Goal: Complete application form

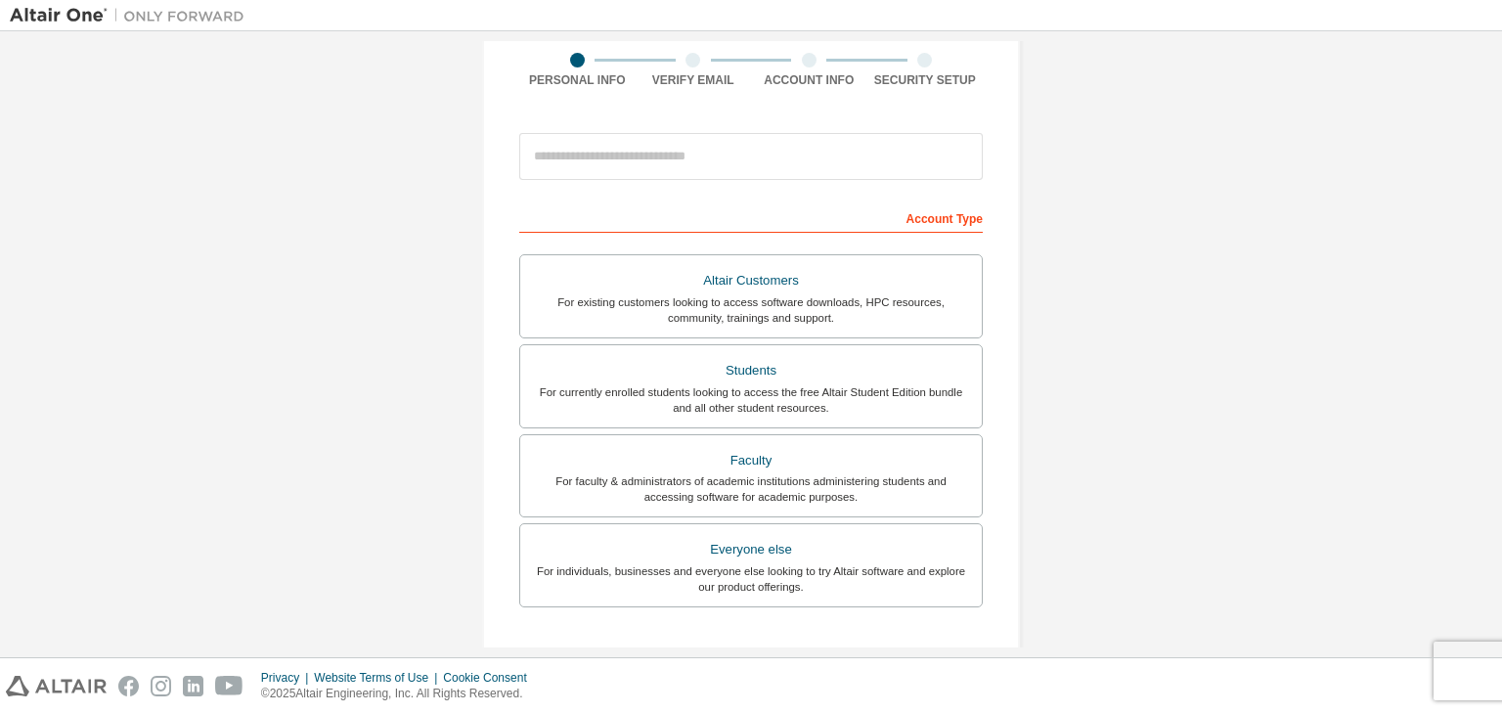
scroll to position [196, 0]
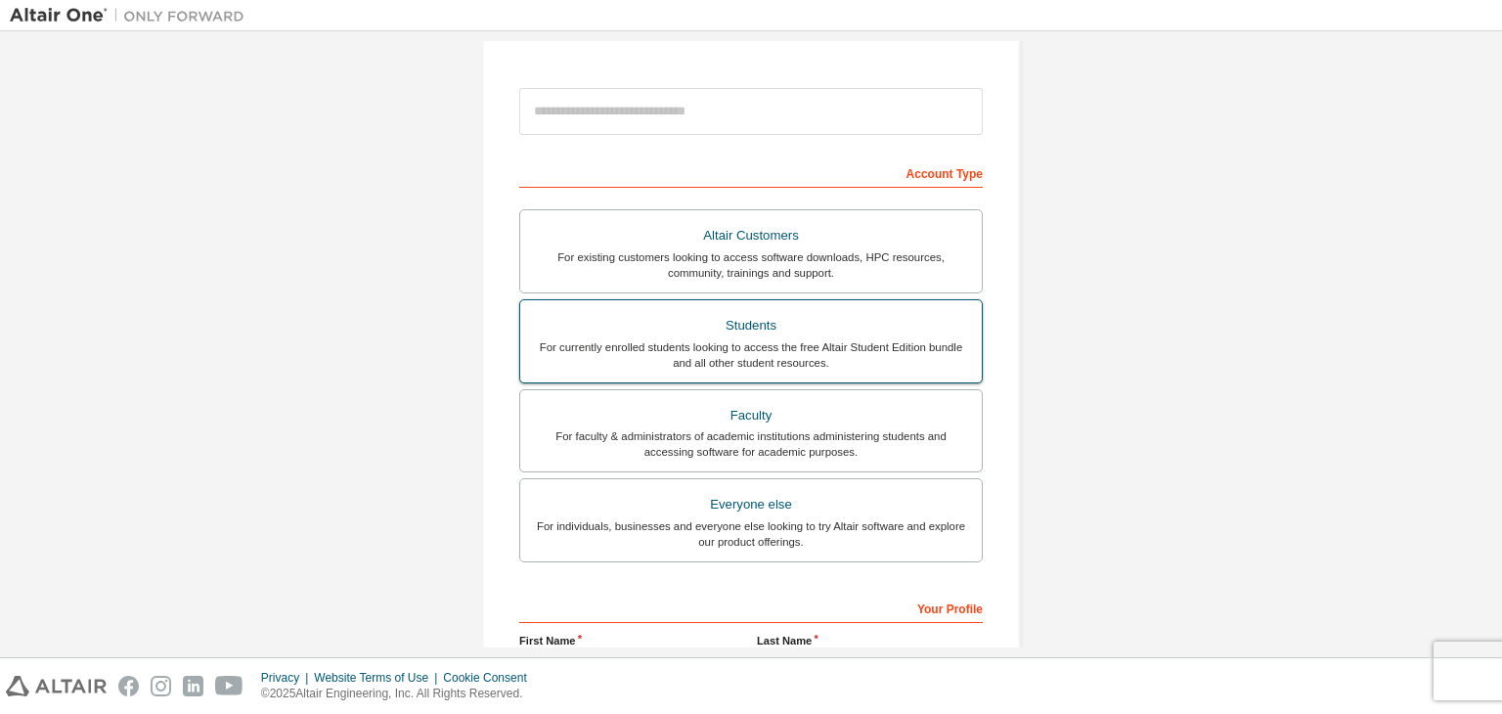
click at [794, 352] on div "For currently enrolled students looking to access the free Altair Student Editi…" at bounding box center [751, 354] width 438 height 31
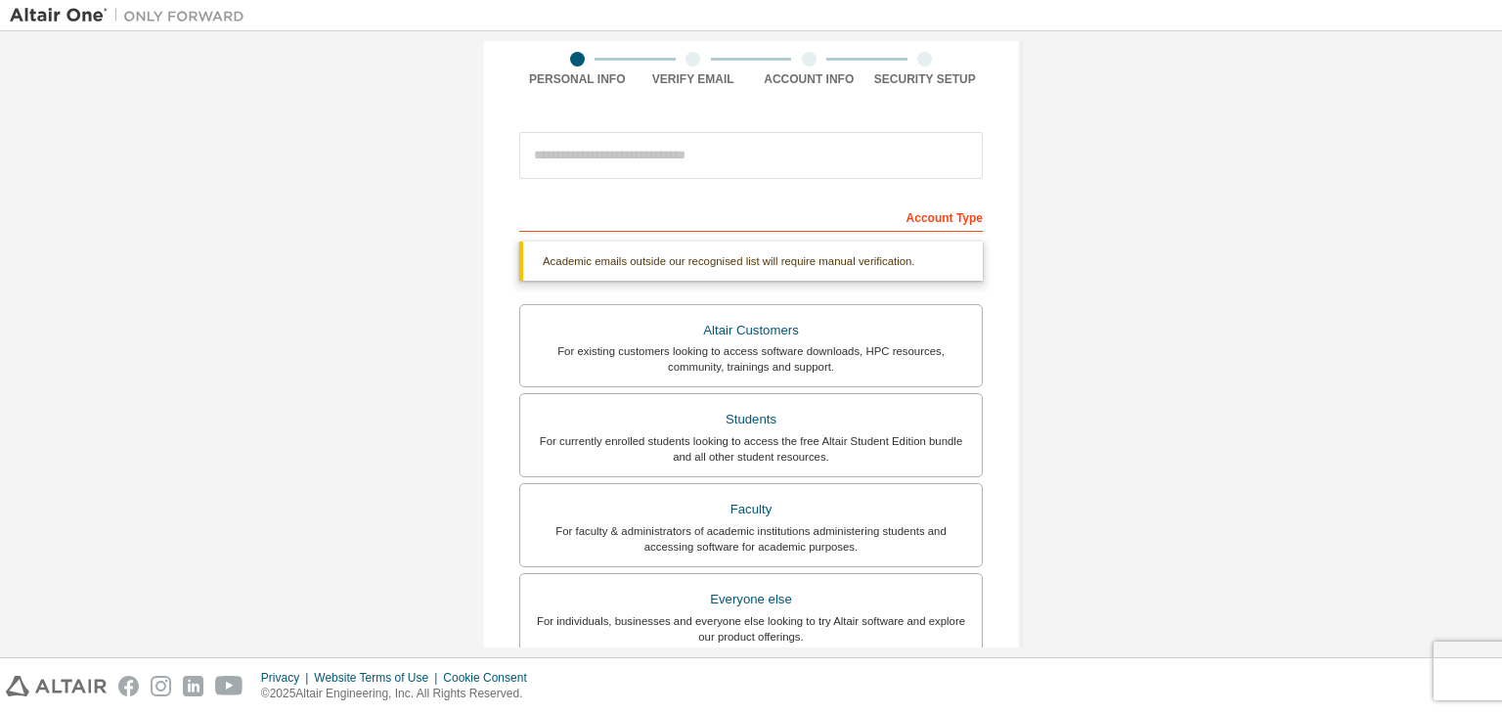
scroll to position [0, 0]
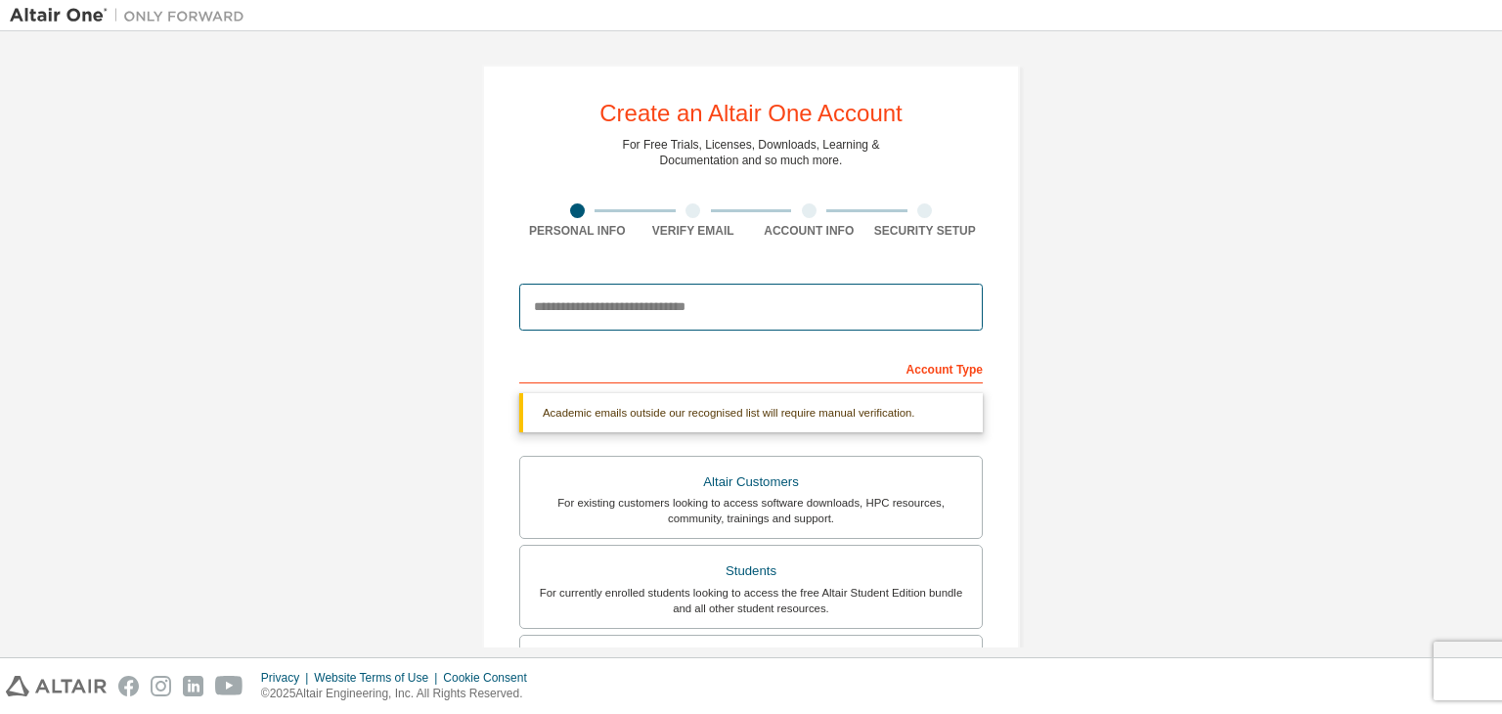
click at [590, 309] on input "email" at bounding box center [750, 306] width 463 height 47
type input "**********"
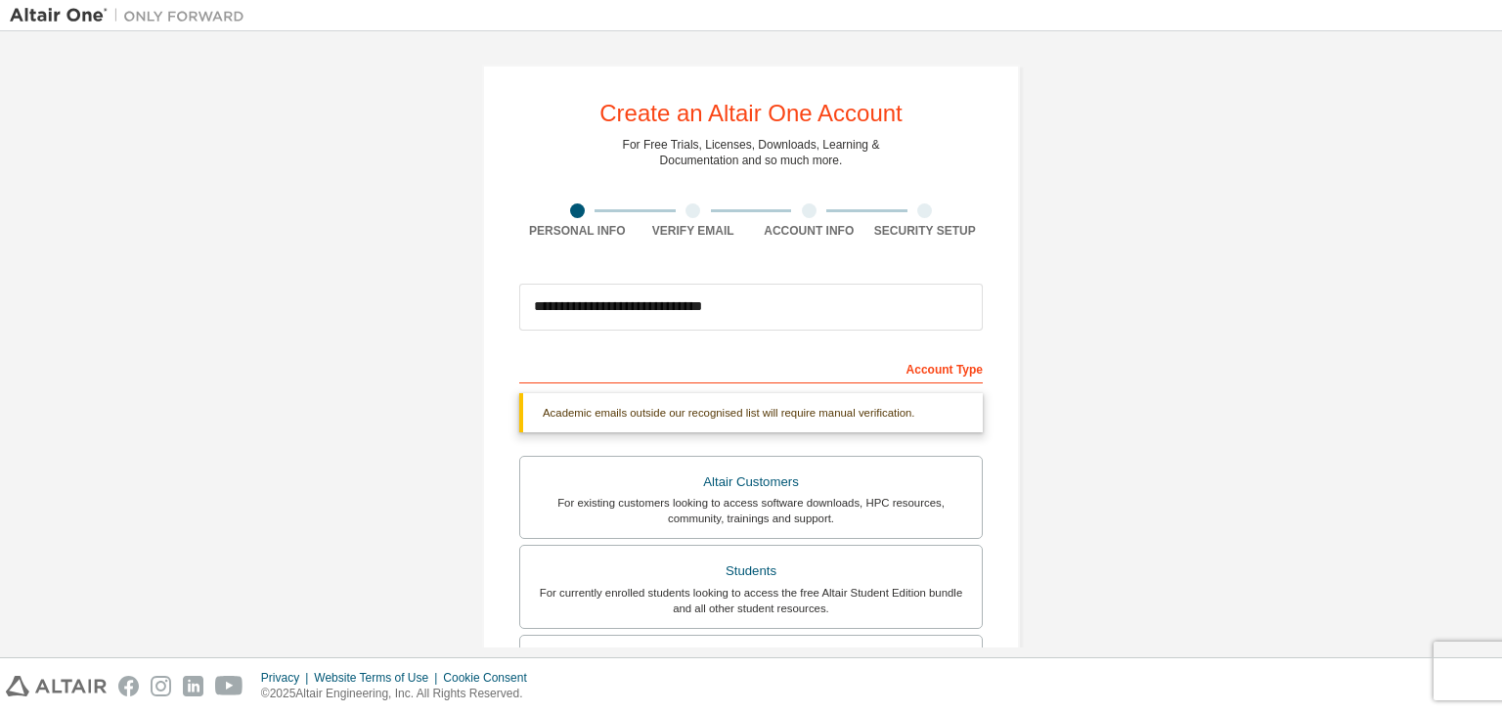
type input "*******"
type input "*****"
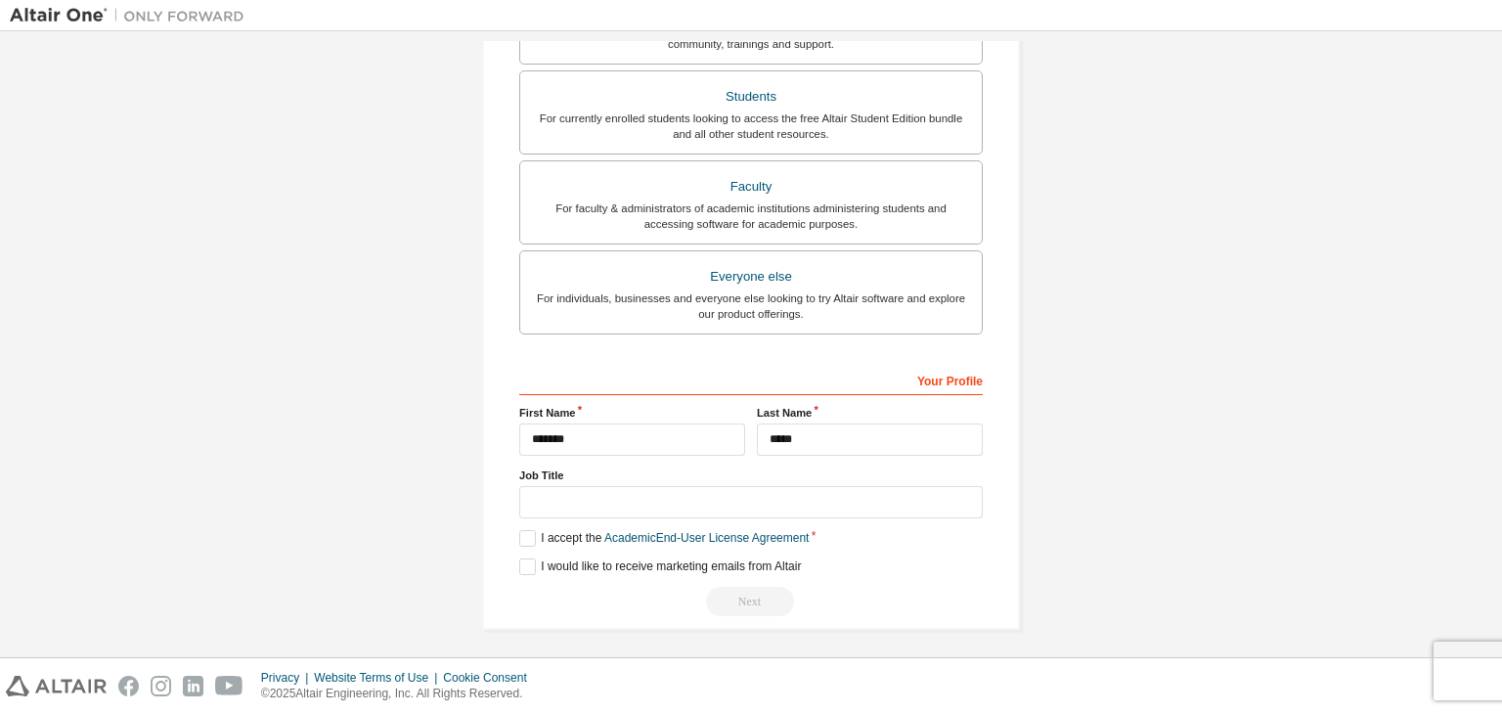
scroll to position [476, 0]
click at [567, 502] on input "text" at bounding box center [750, 500] width 463 height 32
click at [520, 534] on label "I accept the Academic End-User License Agreement" at bounding box center [663, 536] width 289 height 17
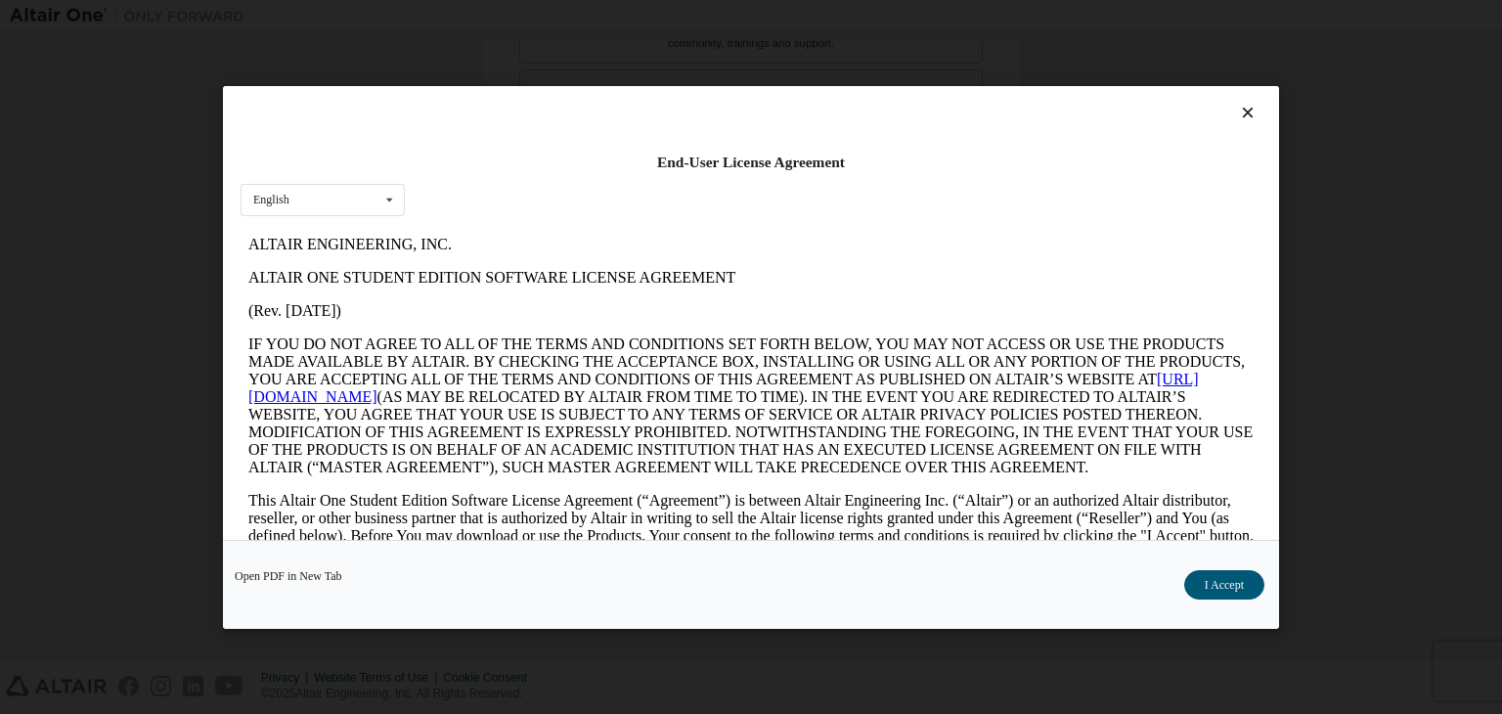
scroll to position [0, 0]
click at [1212, 586] on button "I Accept" at bounding box center [1224, 584] width 80 height 29
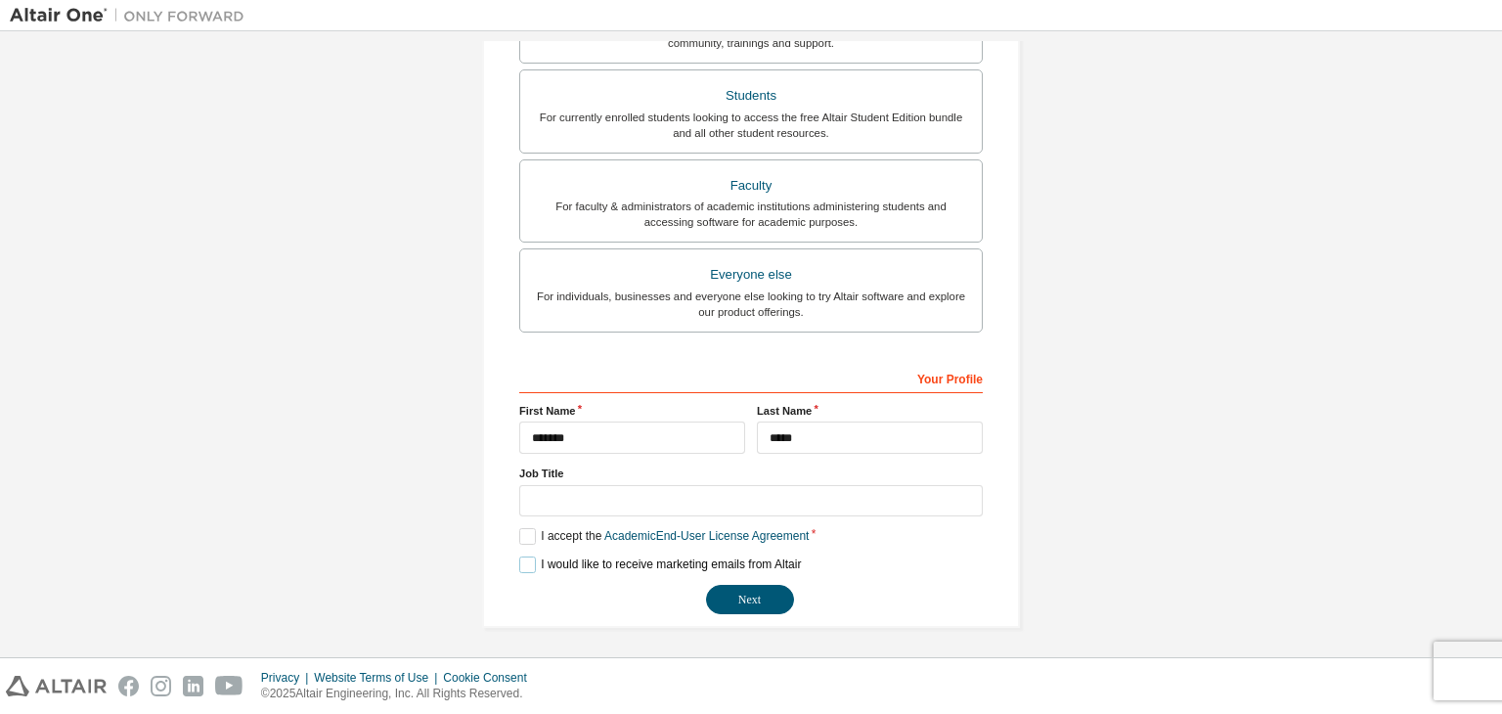
click at [528, 567] on label "I would like to receive marketing emails from Altair" at bounding box center [660, 564] width 282 height 17
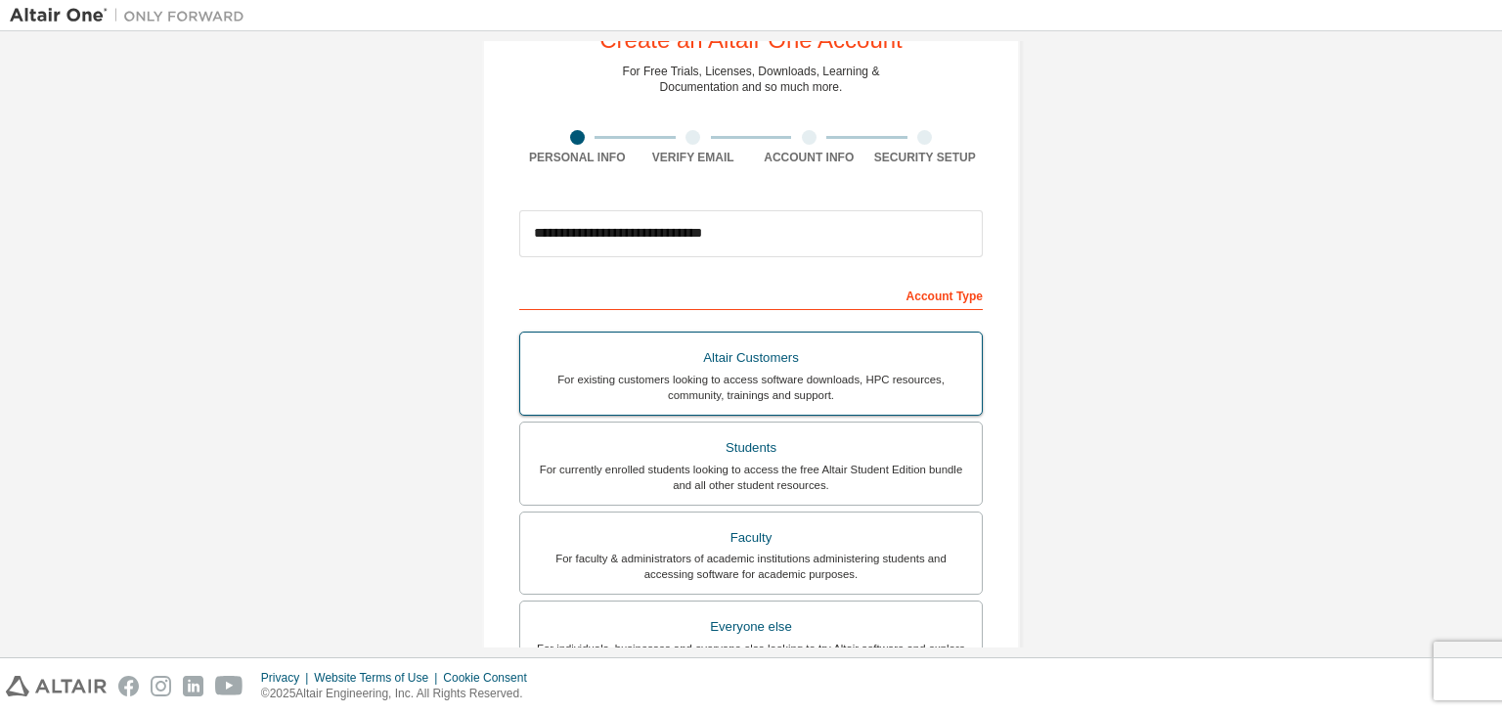
scroll to position [425, 0]
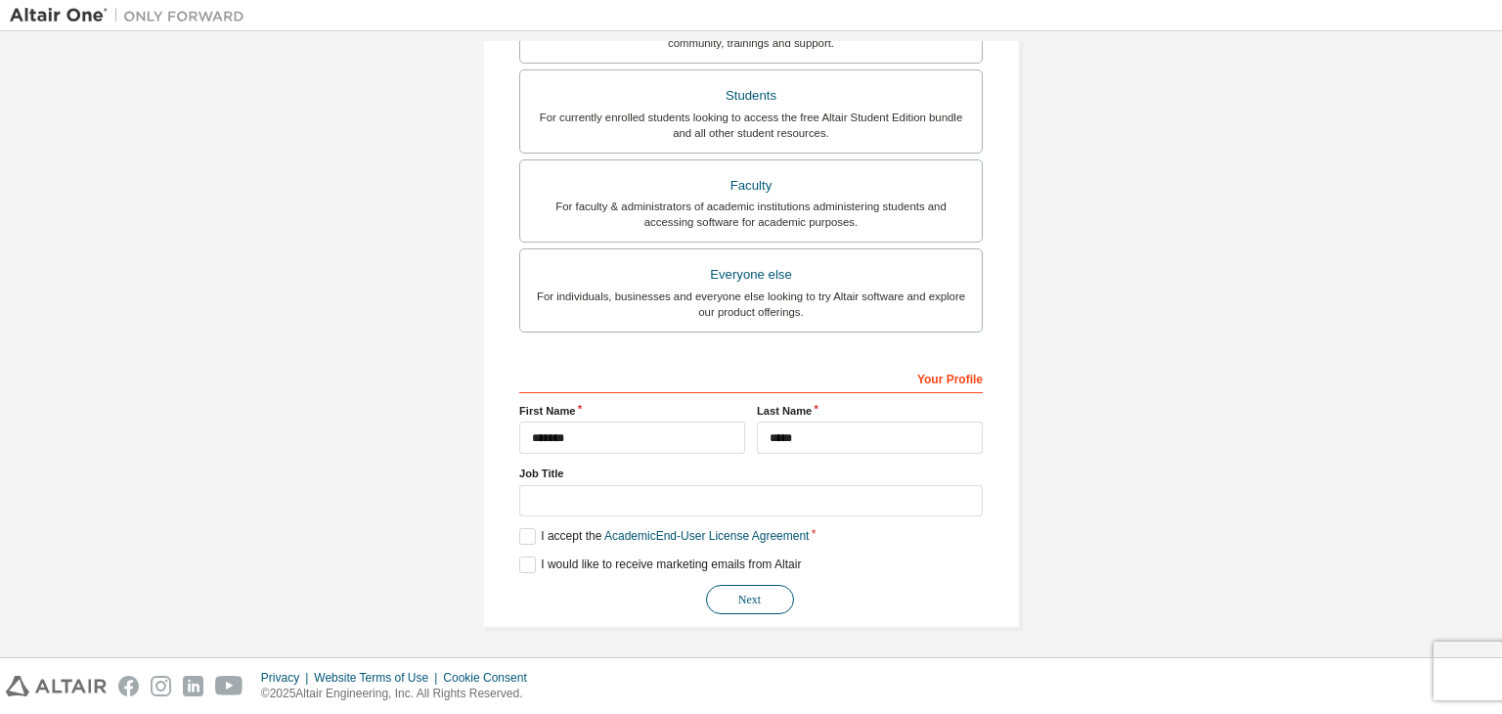
click at [750, 592] on button "Next" at bounding box center [750, 599] width 88 height 29
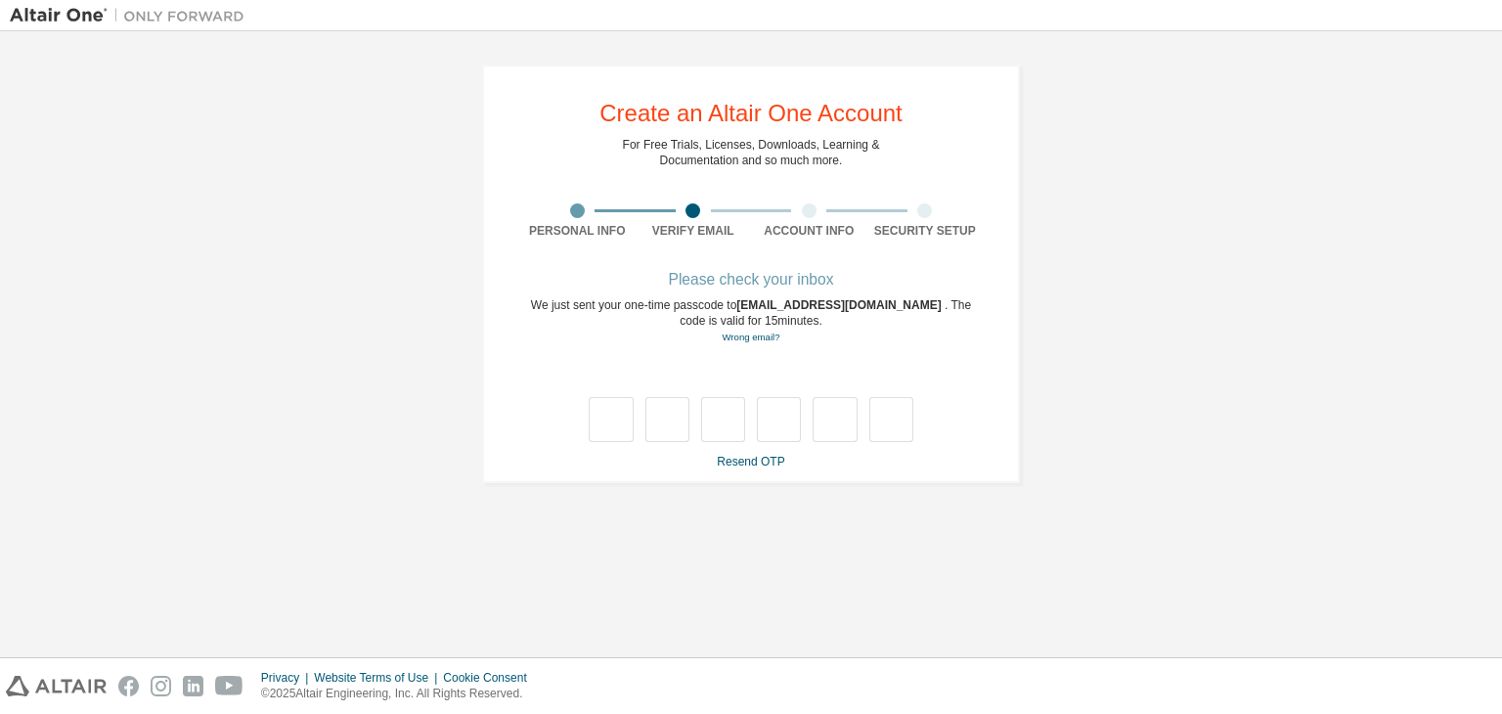
type input "*"
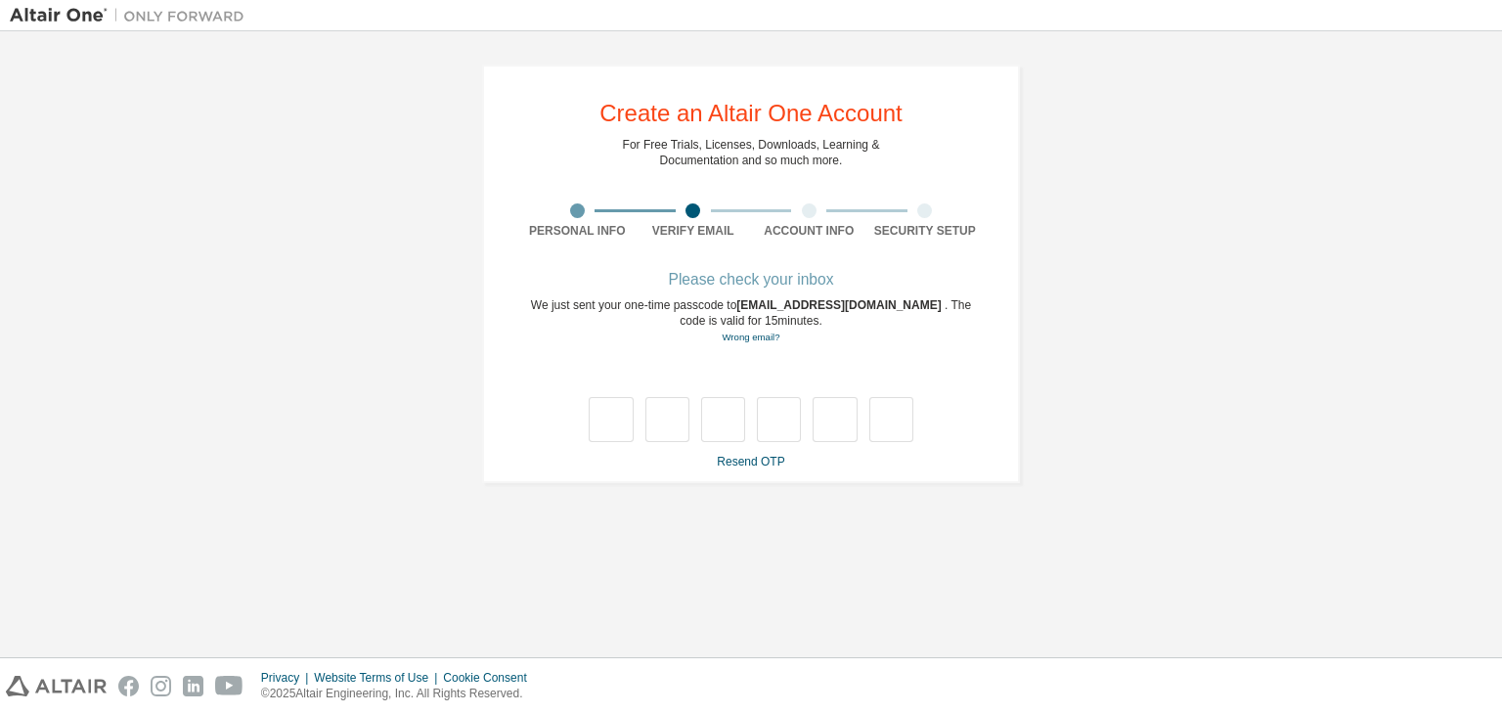
type input "*"
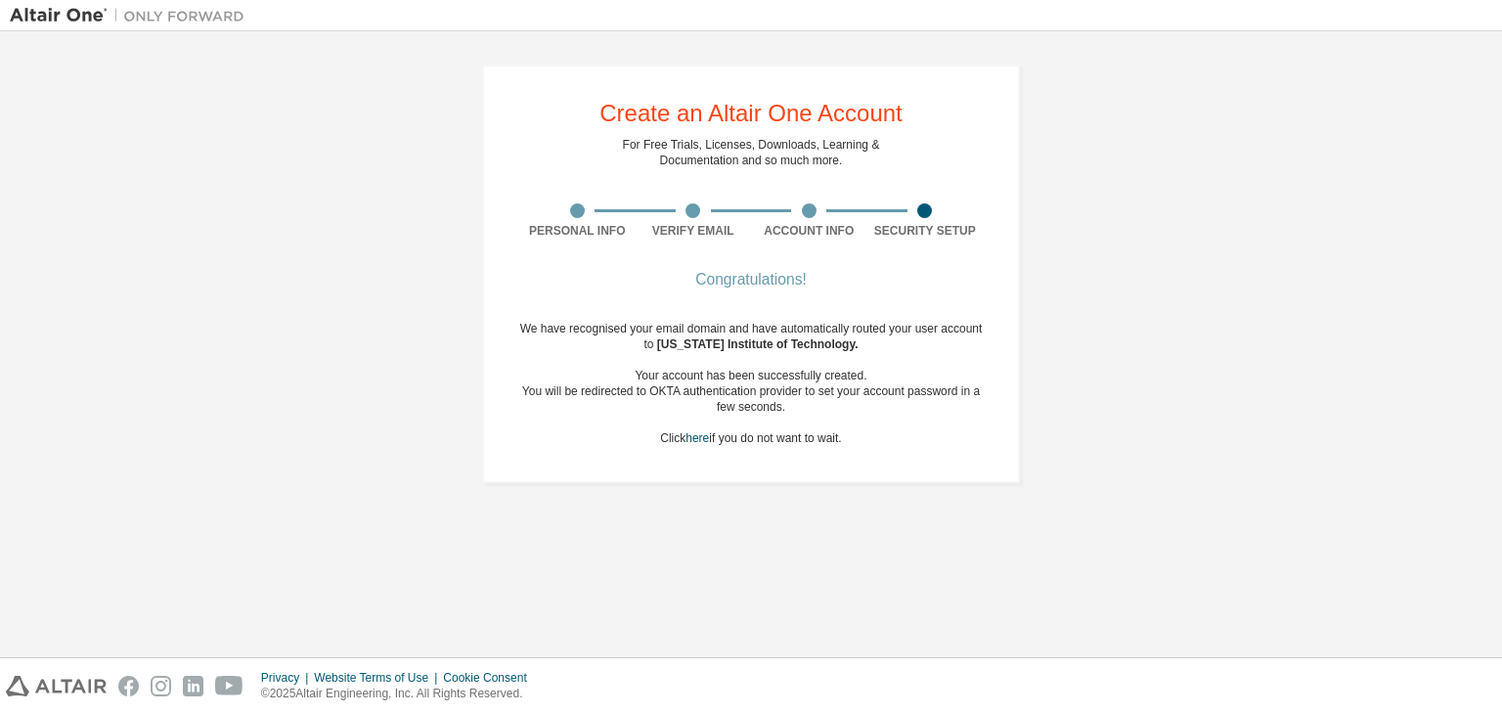
click at [930, 216] on div at bounding box center [925, 210] width 116 height 15
